Goal: Information Seeking & Learning: Learn about a topic

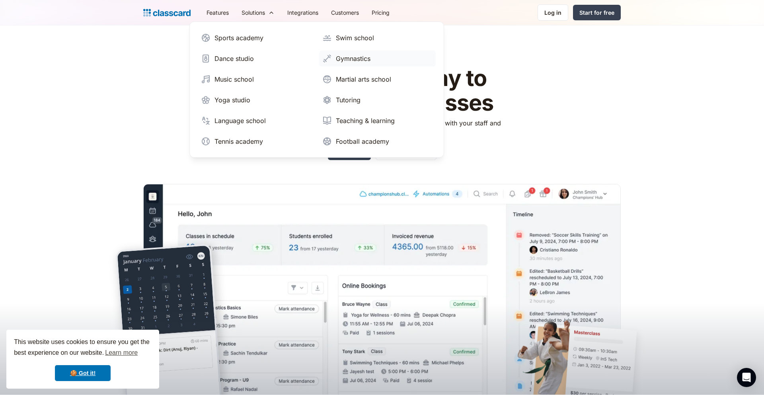
click at [343, 63] on div "Gymnastics" at bounding box center [353, 59] width 35 height 10
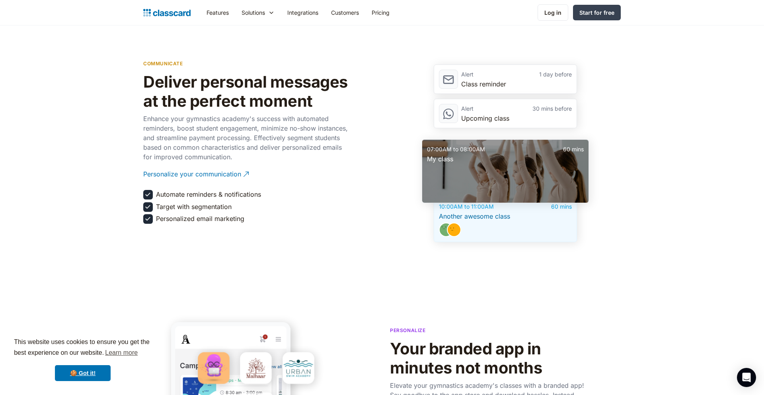
scroll to position [1126, 0]
